Goal: Find specific page/section: Find specific page/section

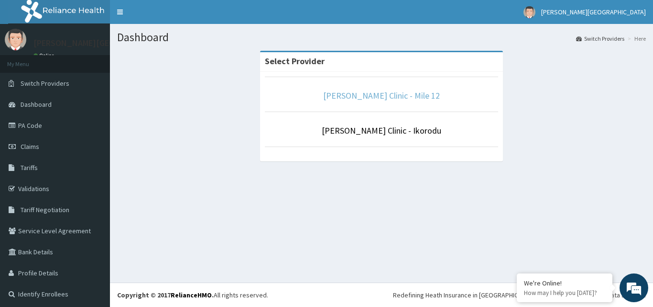
click at [374, 100] on link "[PERSON_NAME] Clinic - Mile 12" at bounding box center [381, 95] width 117 height 11
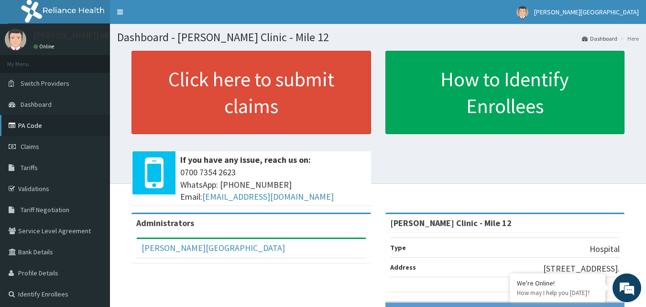
click at [43, 123] on link "PA Code" at bounding box center [55, 125] width 110 height 21
